Goal: Task Accomplishment & Management: Manage account settings

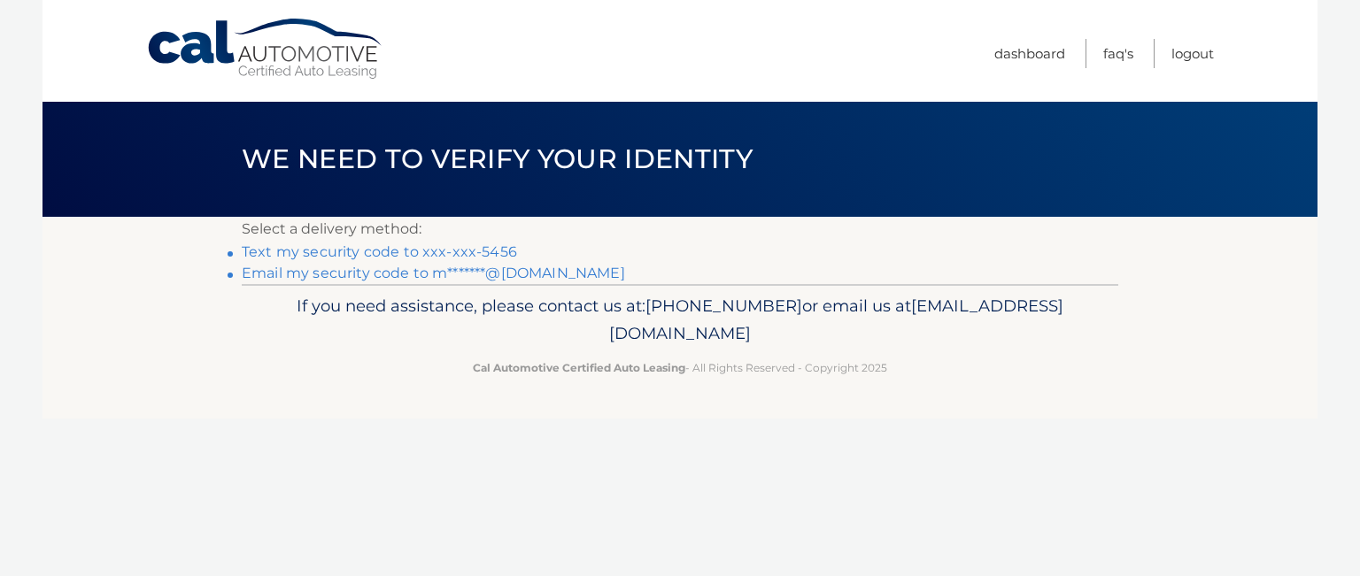
click at [383, 252] on link "Text my security code to xxx-xxx-5456" at bounding box center [379, 251] width 275 height 17
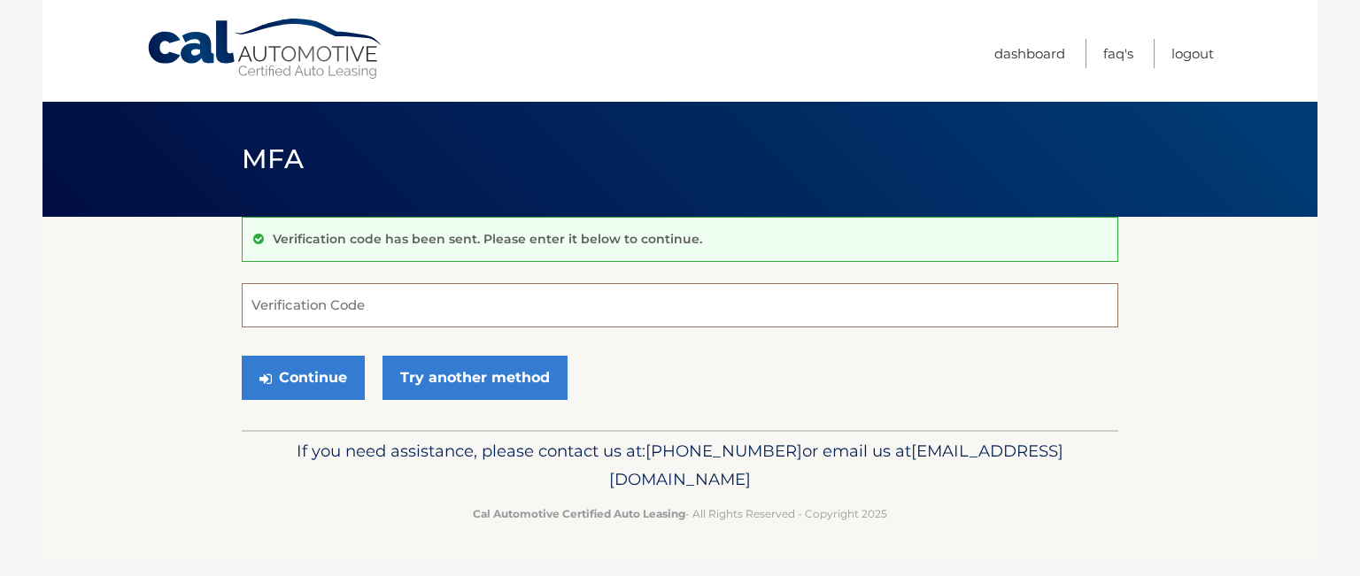
click at [468, 311] on input "Verification Code" at bounding box center [680, 305] width 876 height 44
type input "534812"
click at [292, 373] on button "Continue" at bounding box center [303, 378] width 123 height 44
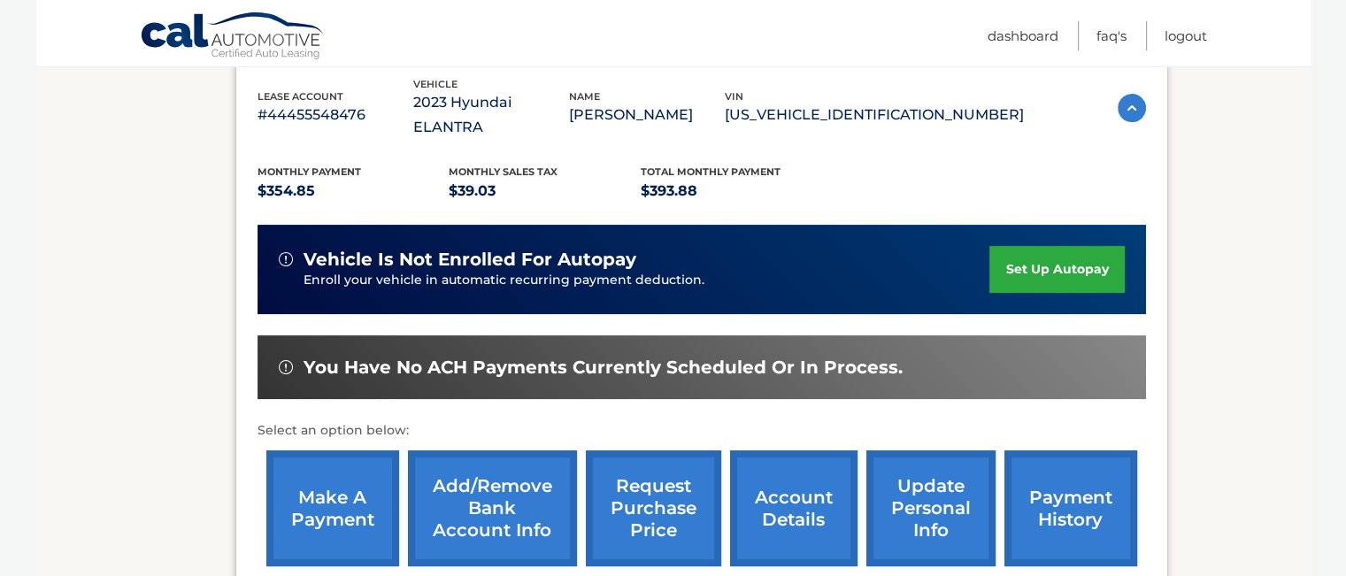
scroll to position [354, 0]
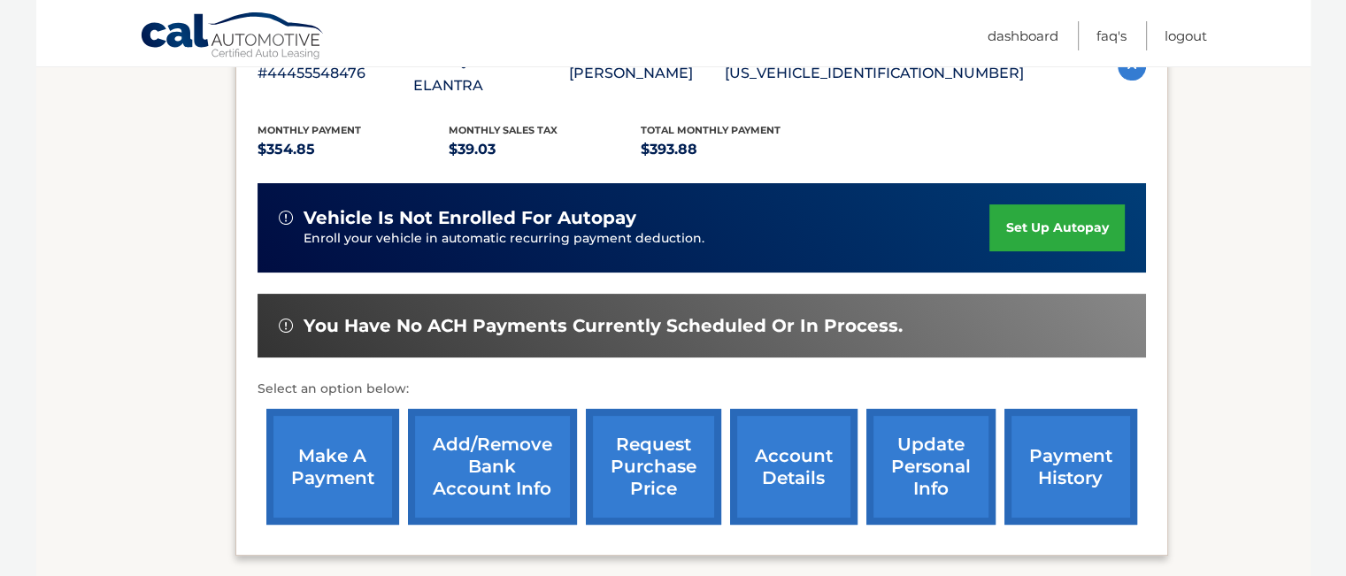
click at [340, 430] on link "make a payment" at bounding box center [332, 467] width 133 height 116
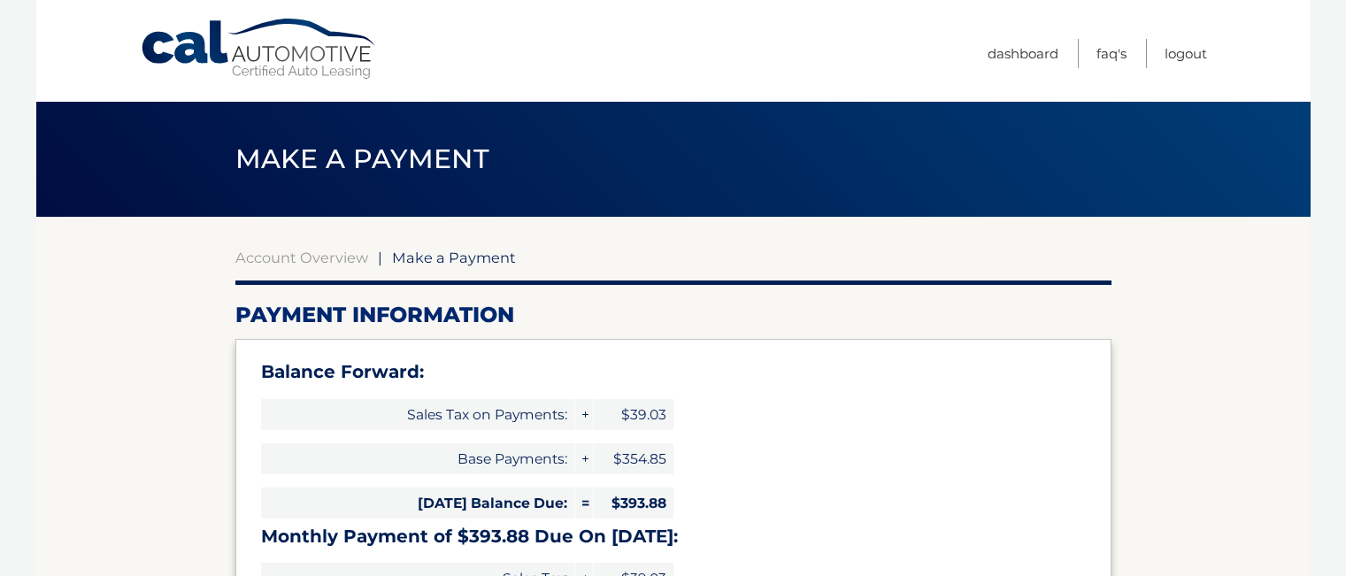
select select "NWMwYjE2NzEtYmRlOS00YTViLTk3MDQtZTA4OGRhYzI4YWYz"
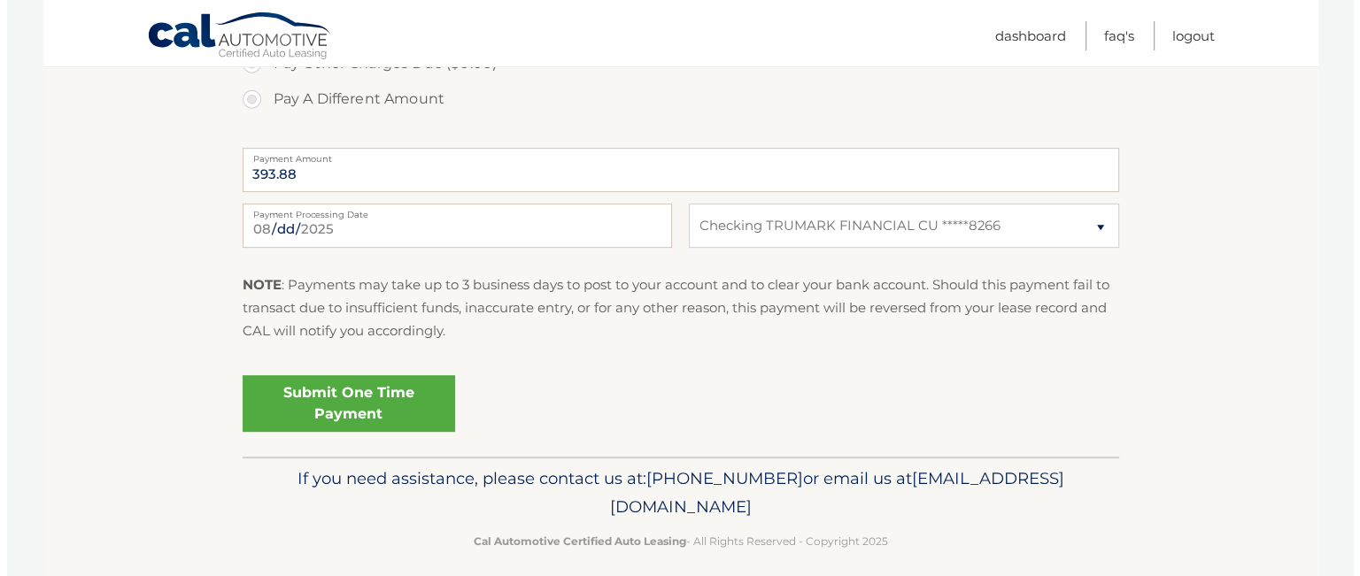
scroll to position [797, 0]
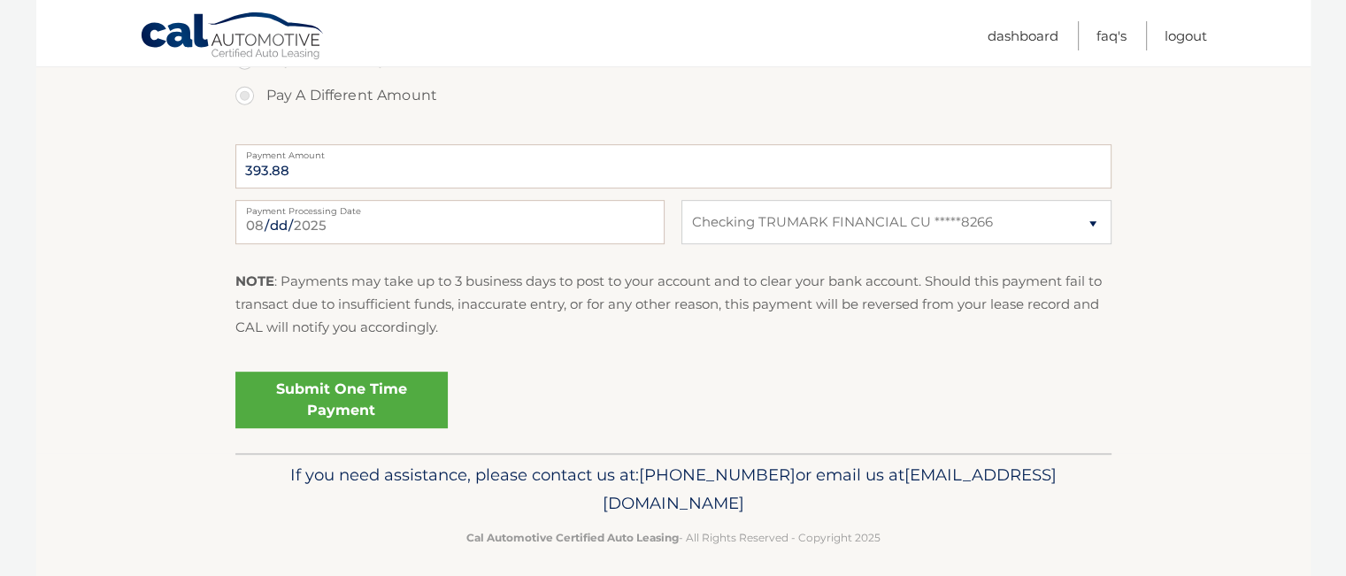
click at [358, 399] on link "Submit One Time Payment" at bounding box center [341, 400] width 212 height 57
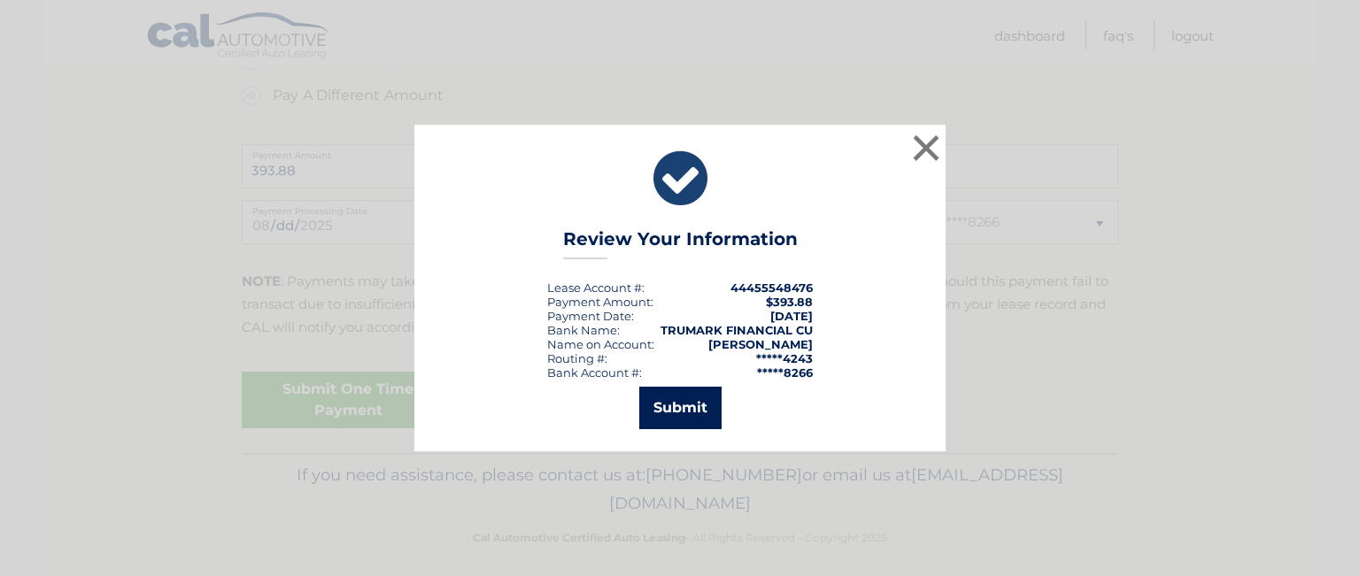
click at [669, 400] on button "Submit" at bounding box center [680, 408] width 82 height 42
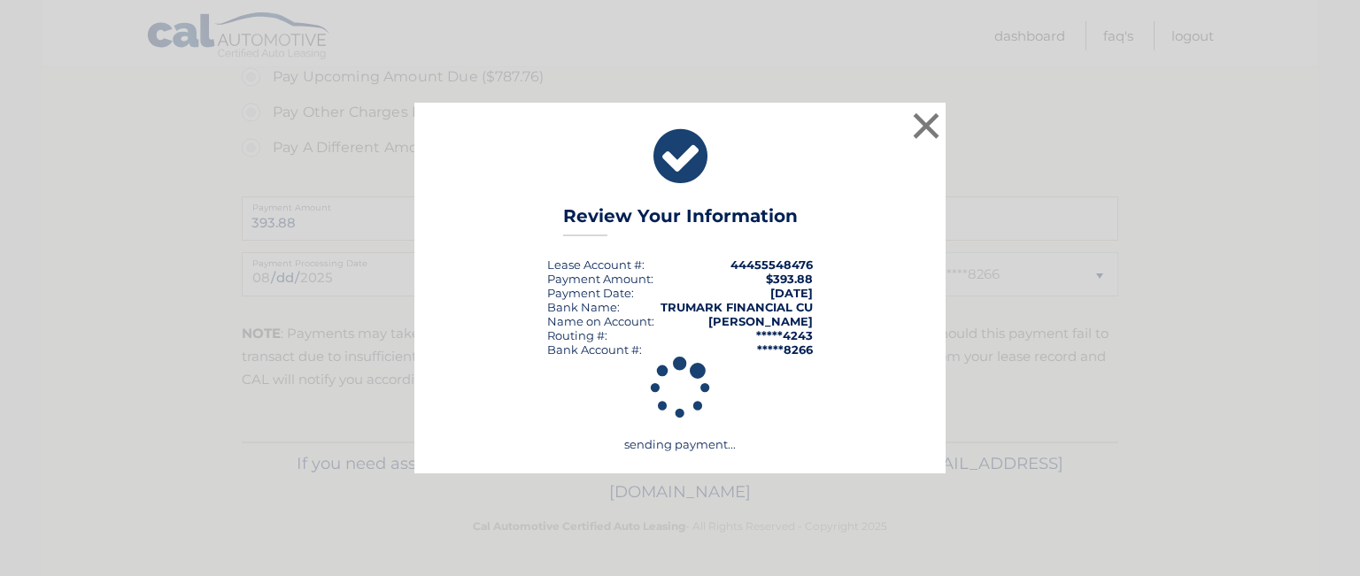
scroll to position [744, 0]
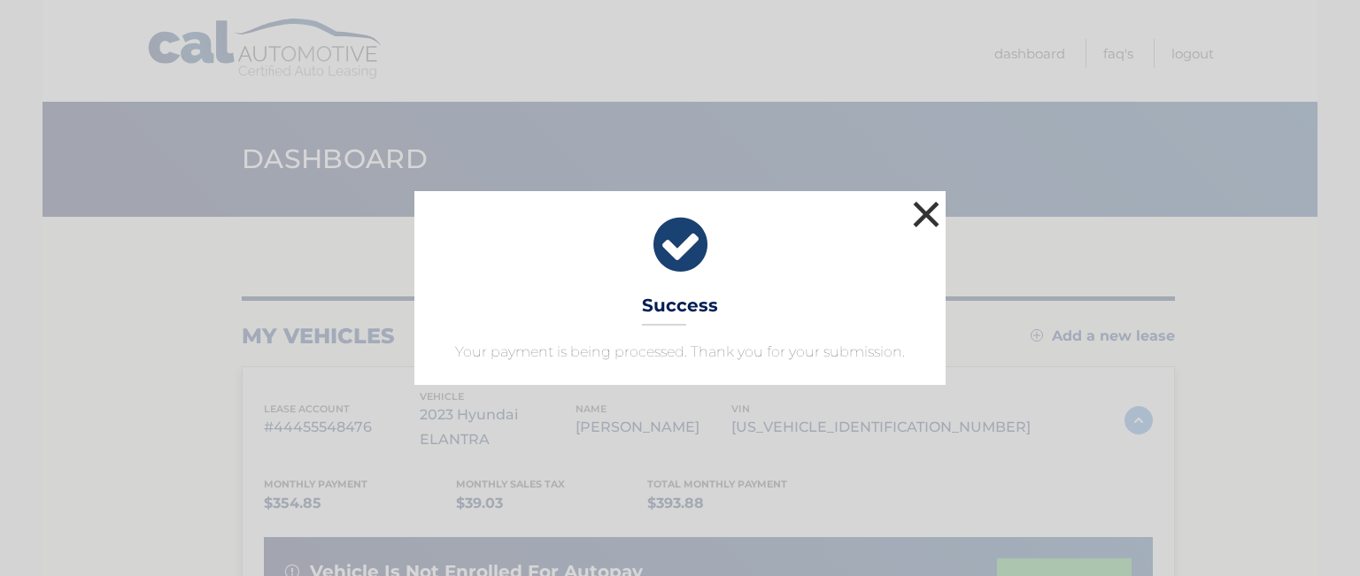
click at [923, 212] on button "×" at bounding box center [925, 214] width 35 height 35
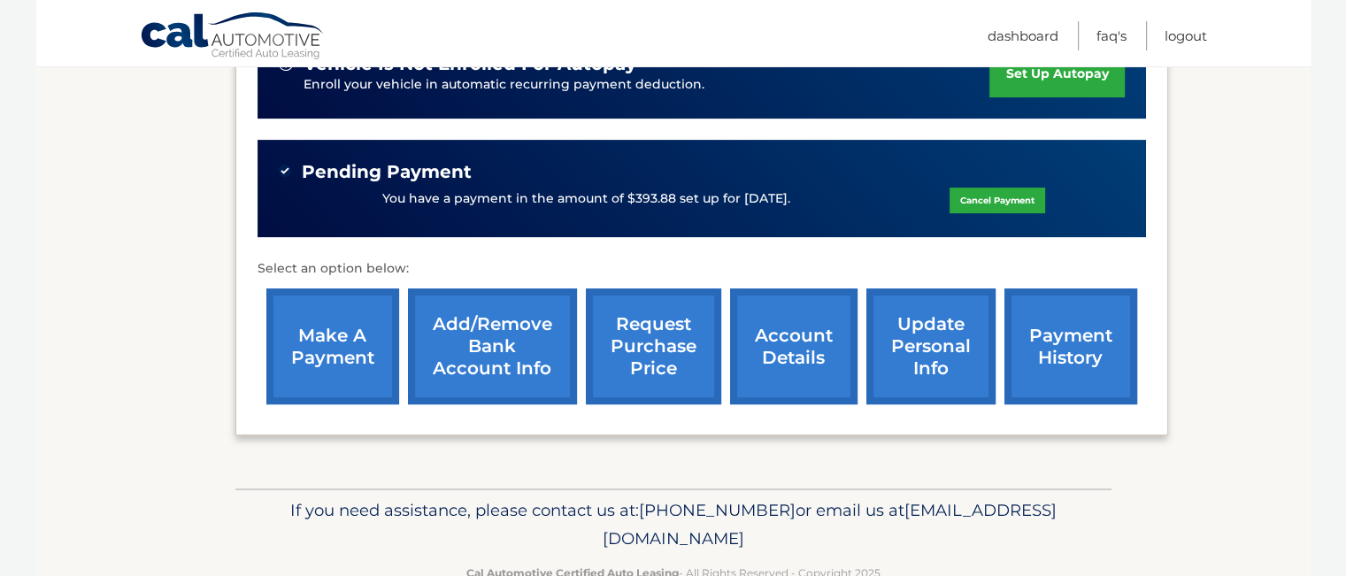
scroll to position [528, 0]
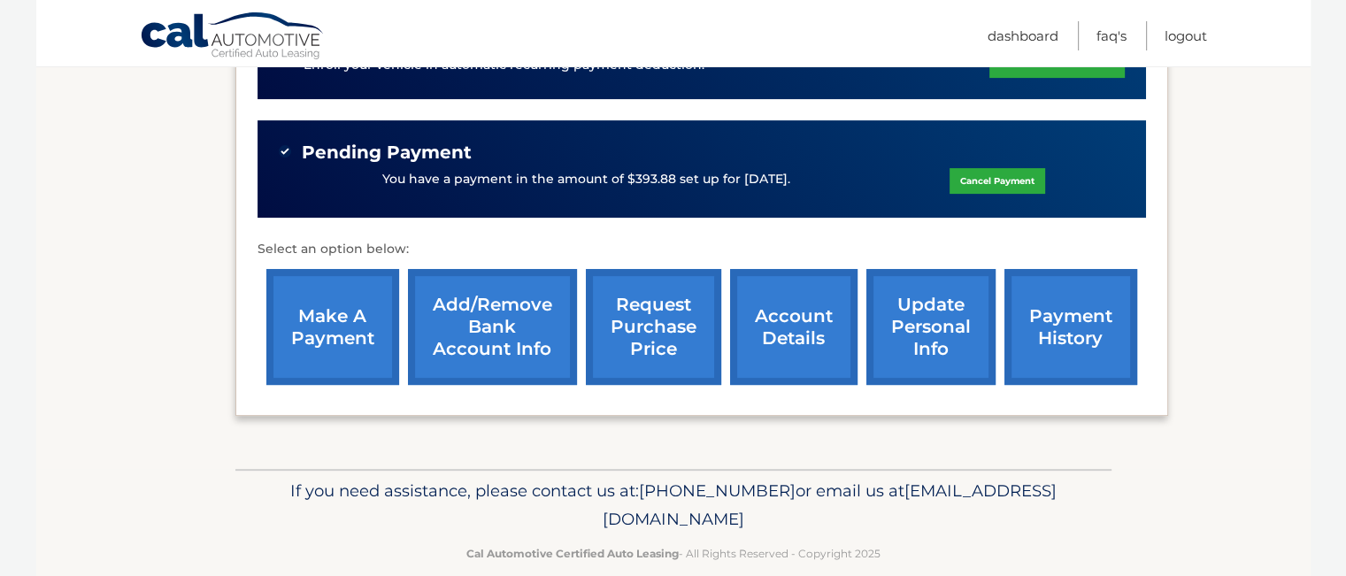
click at [1028, 305] on link "payment history" at bounding box center [1071, 327] width 133 height 116
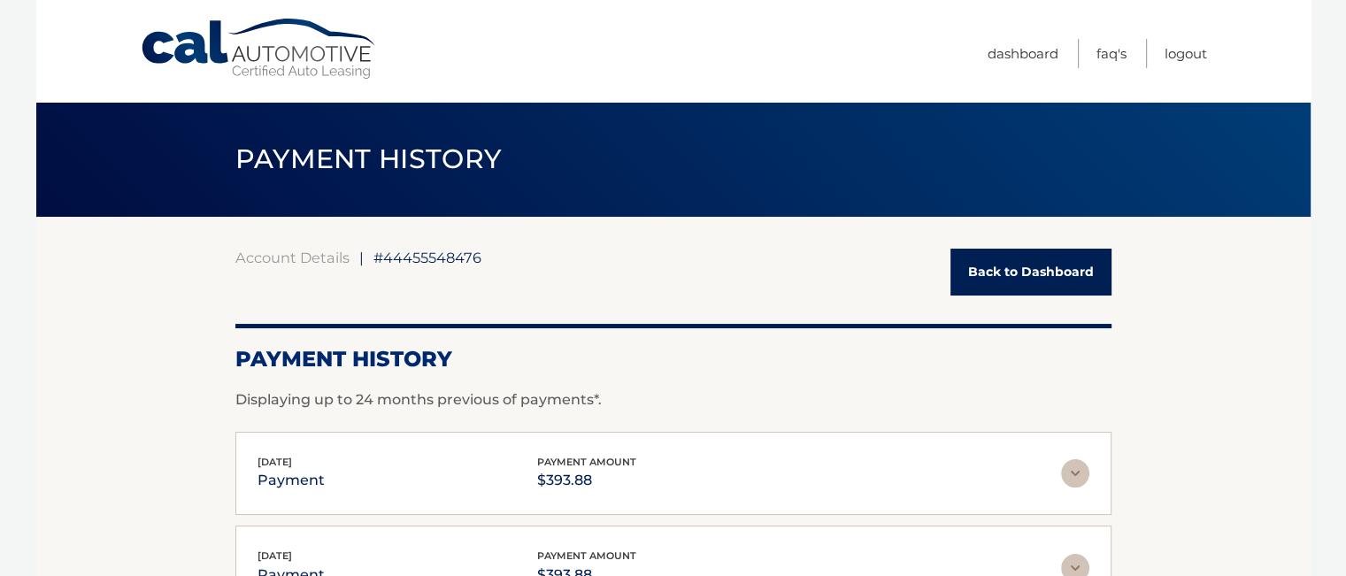
click at [1031, 282] on link "Back to Dashboard" at bounding box center [1031, 272] width 161 height 47
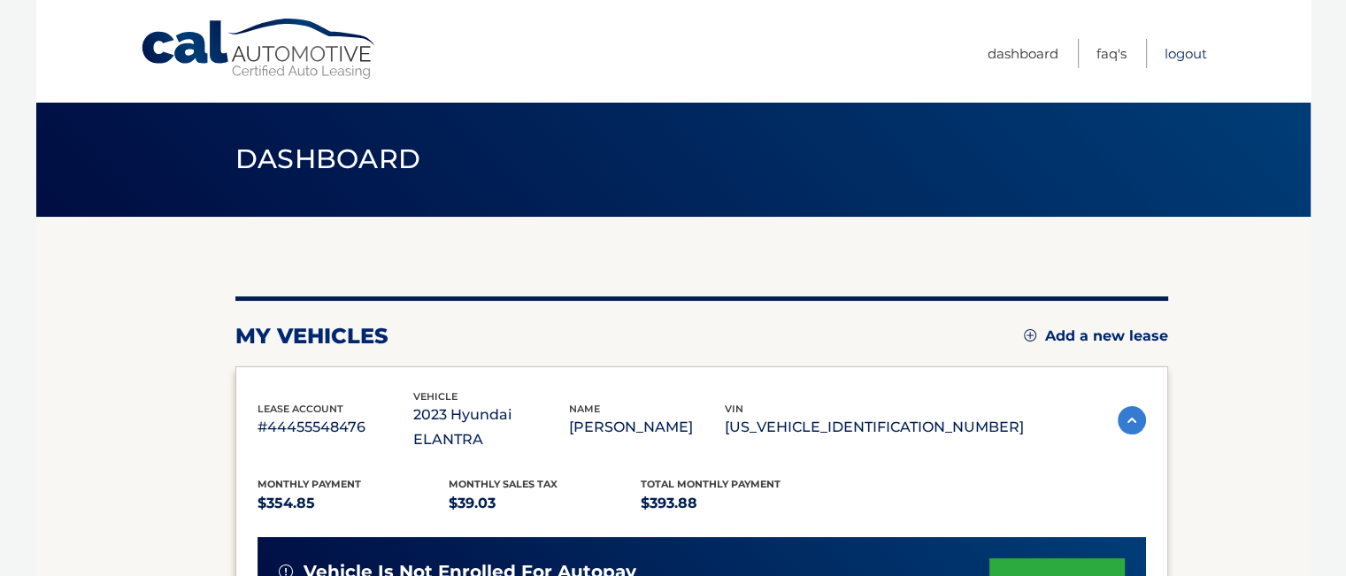
click at [1191, 53] on link "Logout" at bounding box center [1186, 53] width 42 height 29
